Goal: Information Seeking & Learning: Learn about a topic

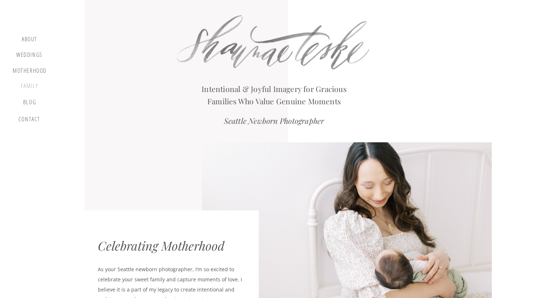
click at [31, 87] on div "Family" at bounding box center [30, 87] width 28 height 9
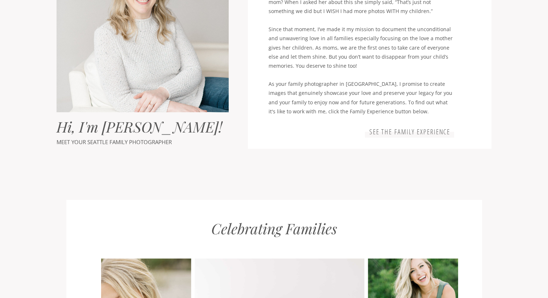
scroll to position [502, 0]
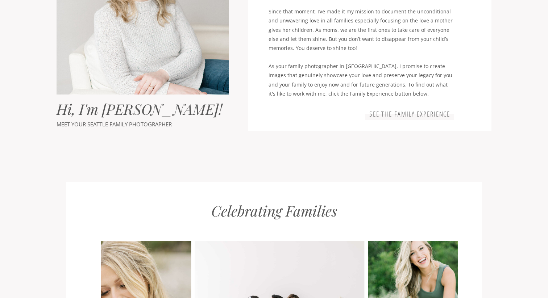
click at [403, 116] on h3 "See the family experience" at bounding box center [410, 114] width 84 height 9
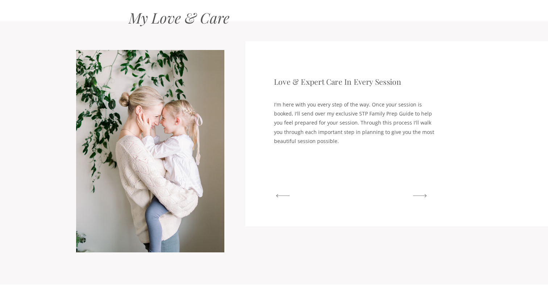
scroll to position [1019, 0]
